Goal: Find specific page/section: Find specific page/section

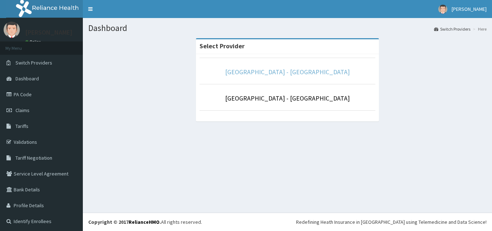
click at [307, 72] on link "[GEOGRAPHIC_DATA] - [GEOGRAPHIC_DATA]" at bounding box center [287, 72] width 125 height 8
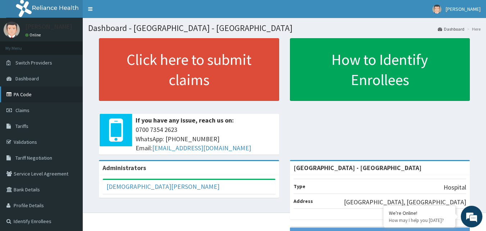
click at [22, 98] on link "PA Code" at bounding box center [41, 94] width 83 height 16
